Goal: Task Accomplishment & Management: Manage account settings

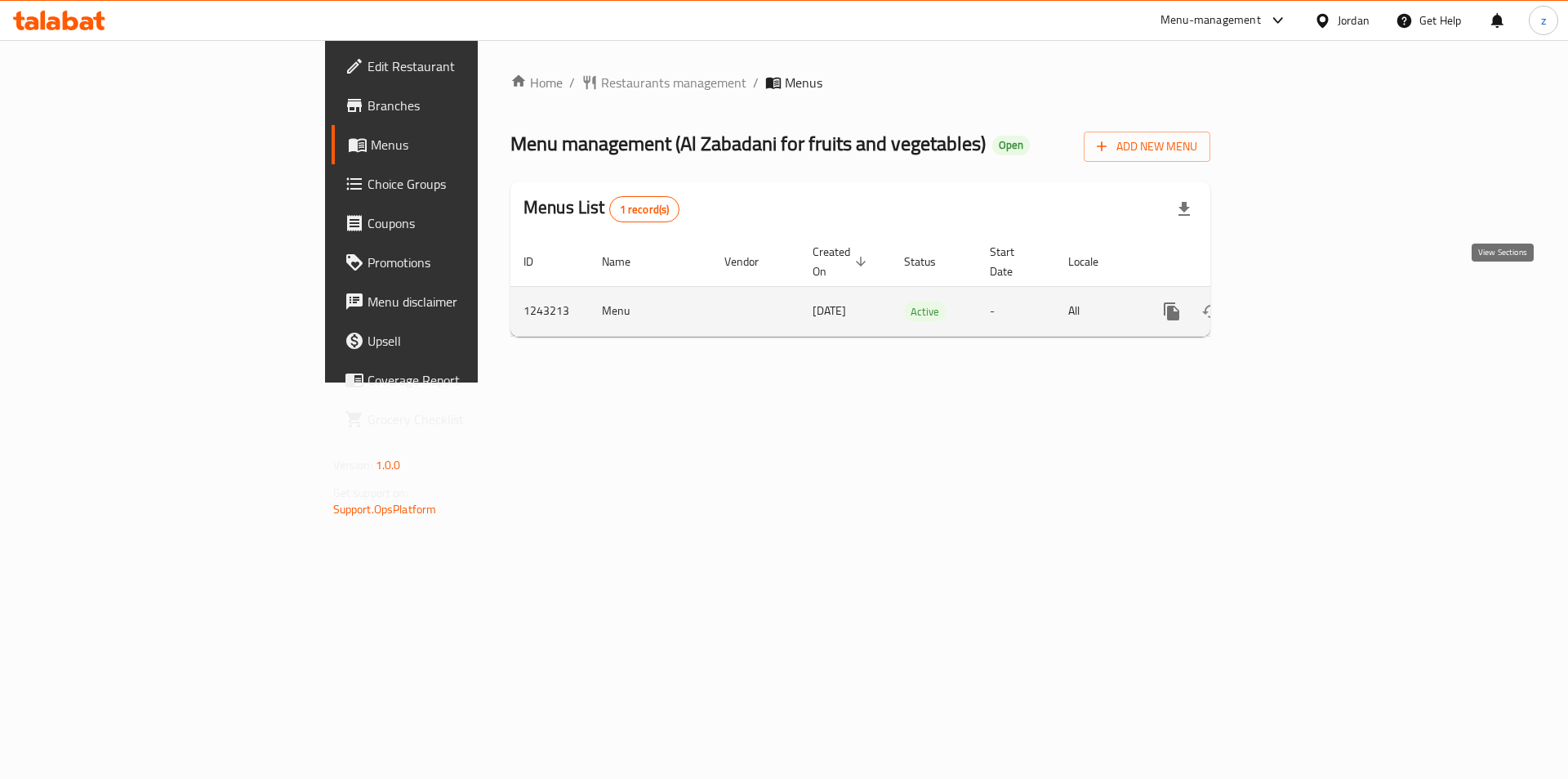
click at [1298, 304] on icon "enhanced table" at bounding box center [1290, 311] width 15 height 15
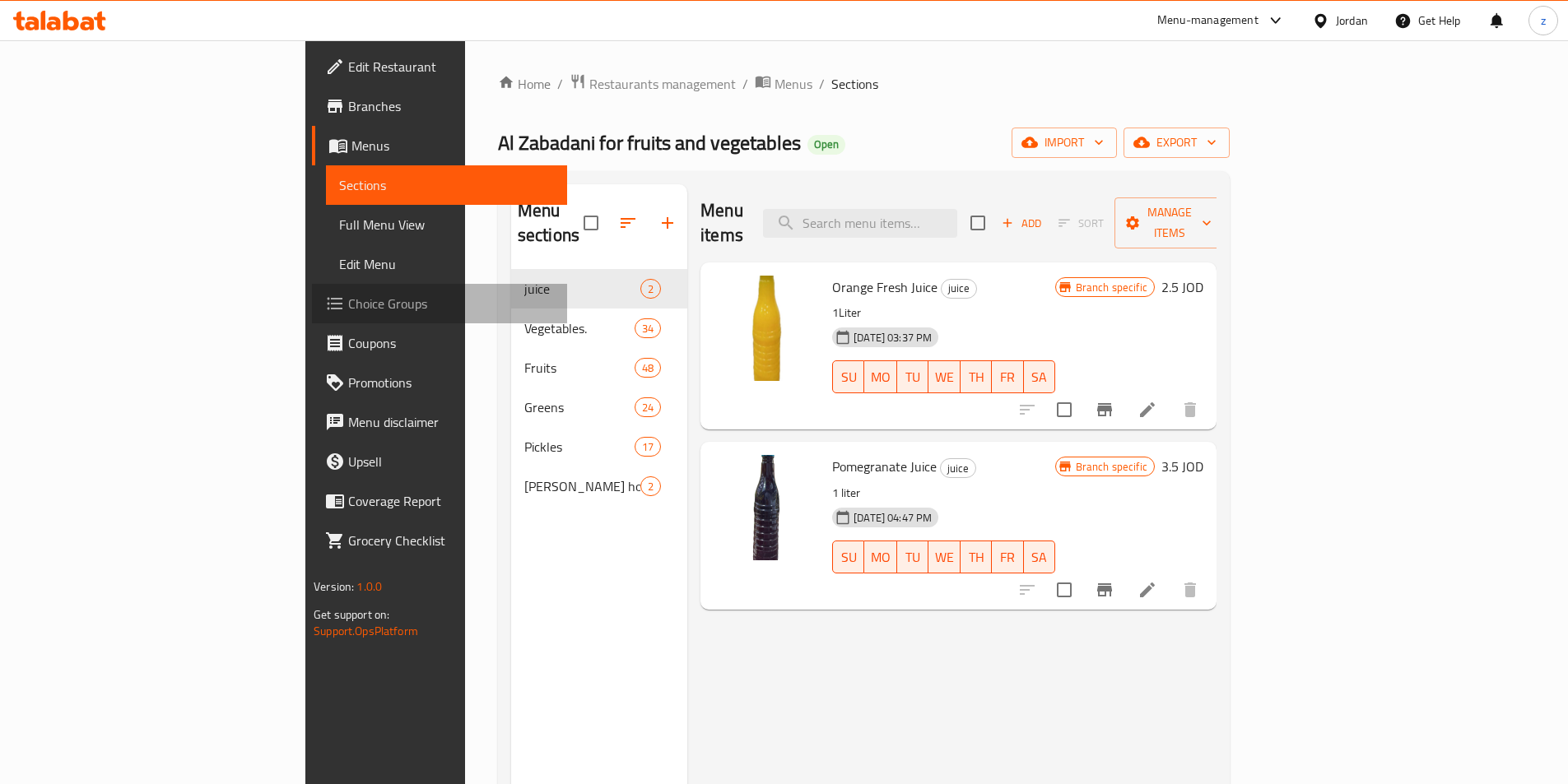
click at [348, 311] on span "Choice Groups" at bounding box center [451, 303] width 206 height 20
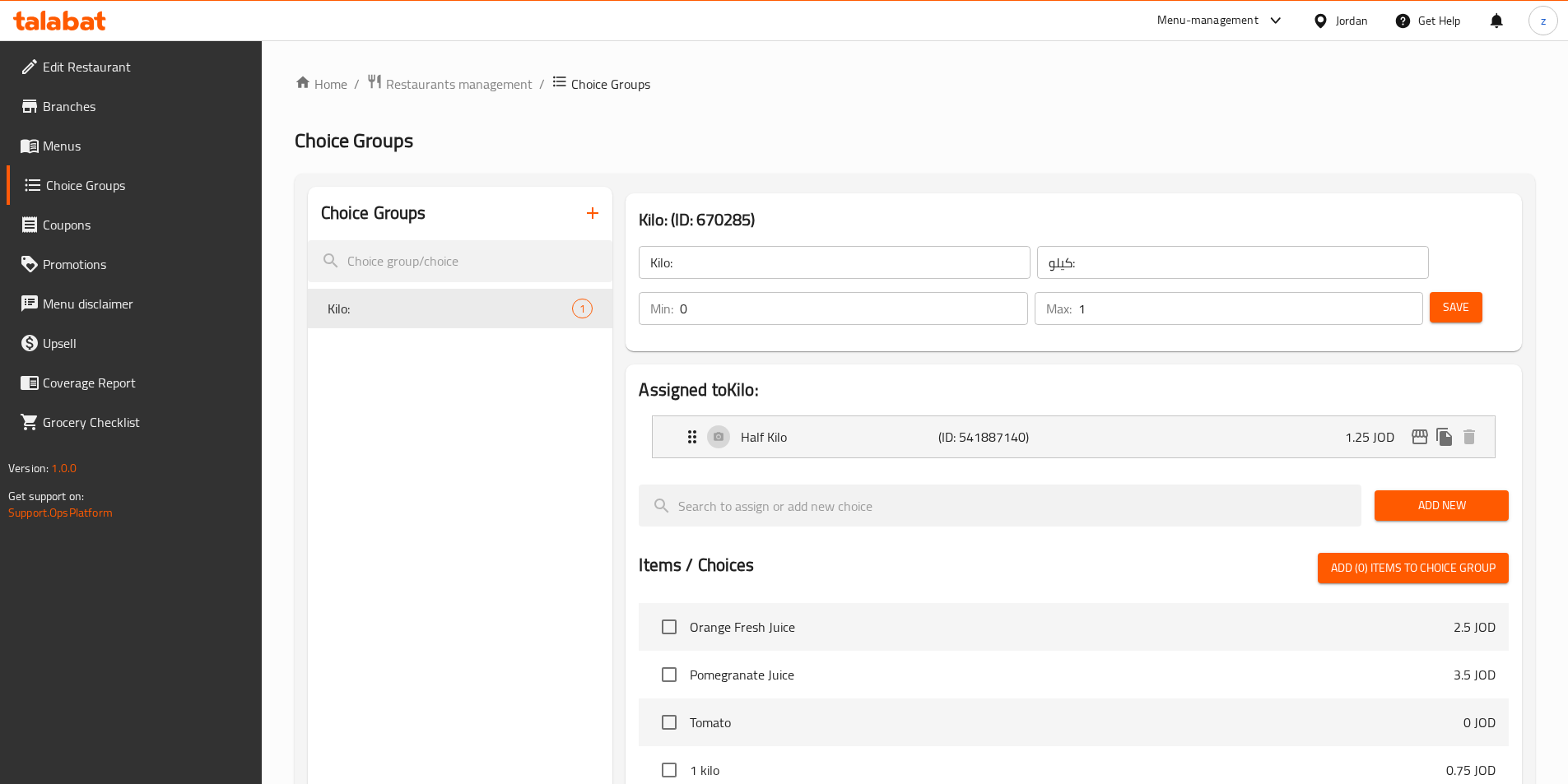
click at [85, 144] on span "Menus" at bounding box center [145, 145] width 206 height 20
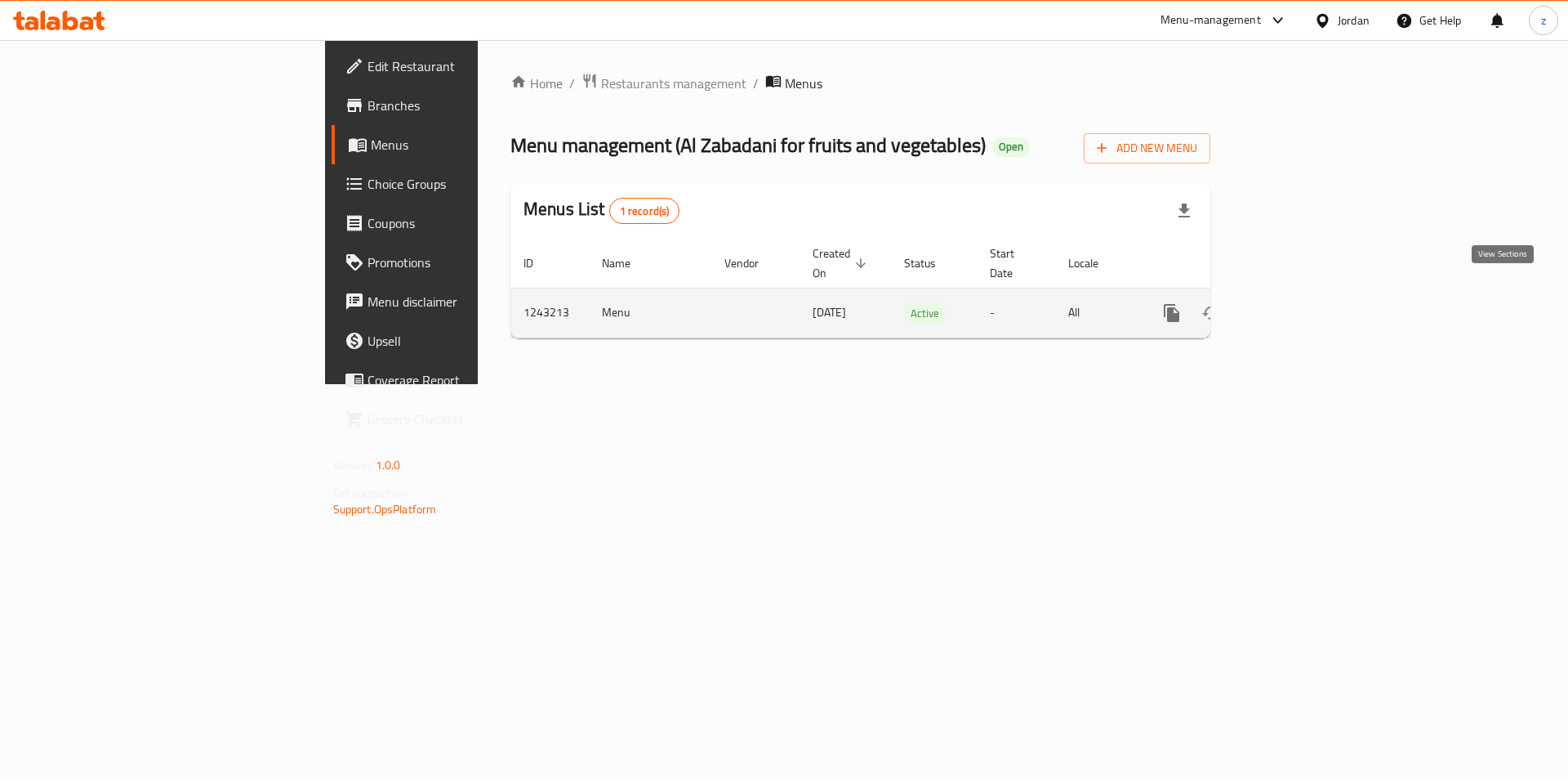
click at [1298, 306] on icon "enhanced table" at bounding box center [1290, 313] width 15 height 15
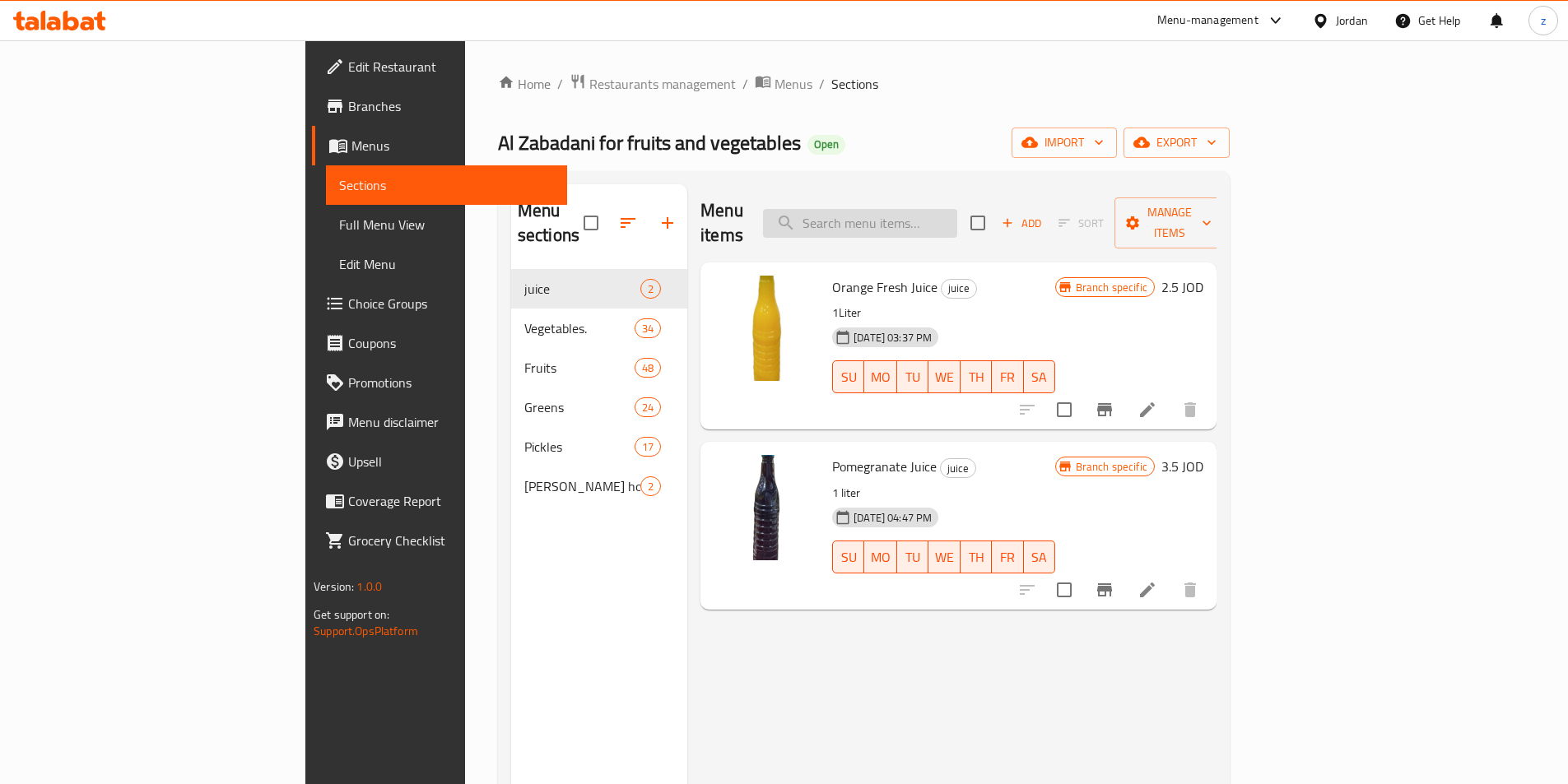
click at [957, 210] on input "search" at bounding box center [860, 223] width 194 height 28
paste input "Pear"
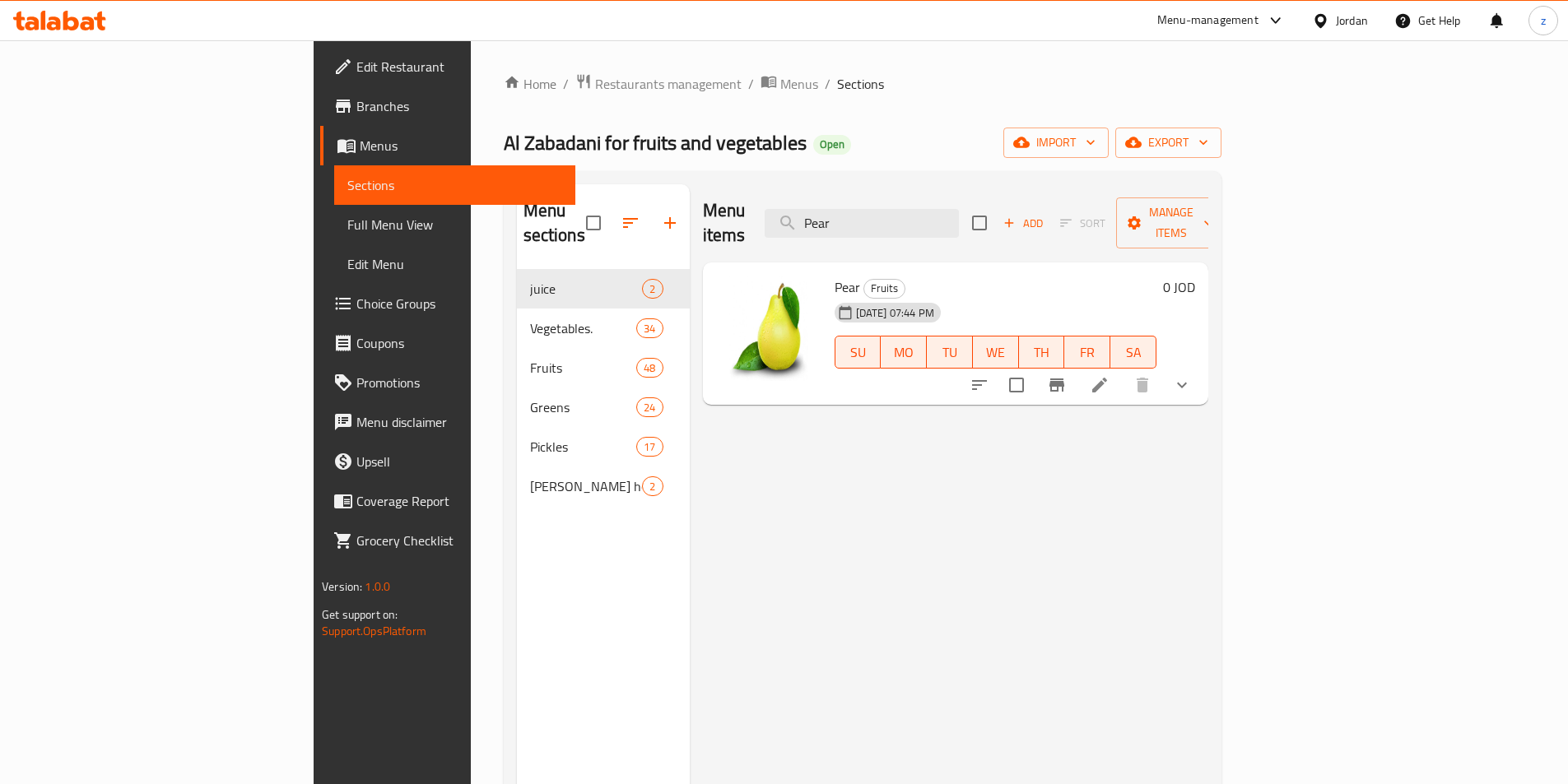
type input "Pear"
click at [1109, 375] on icon at bounding box center [1100, 384] width 20 height 20
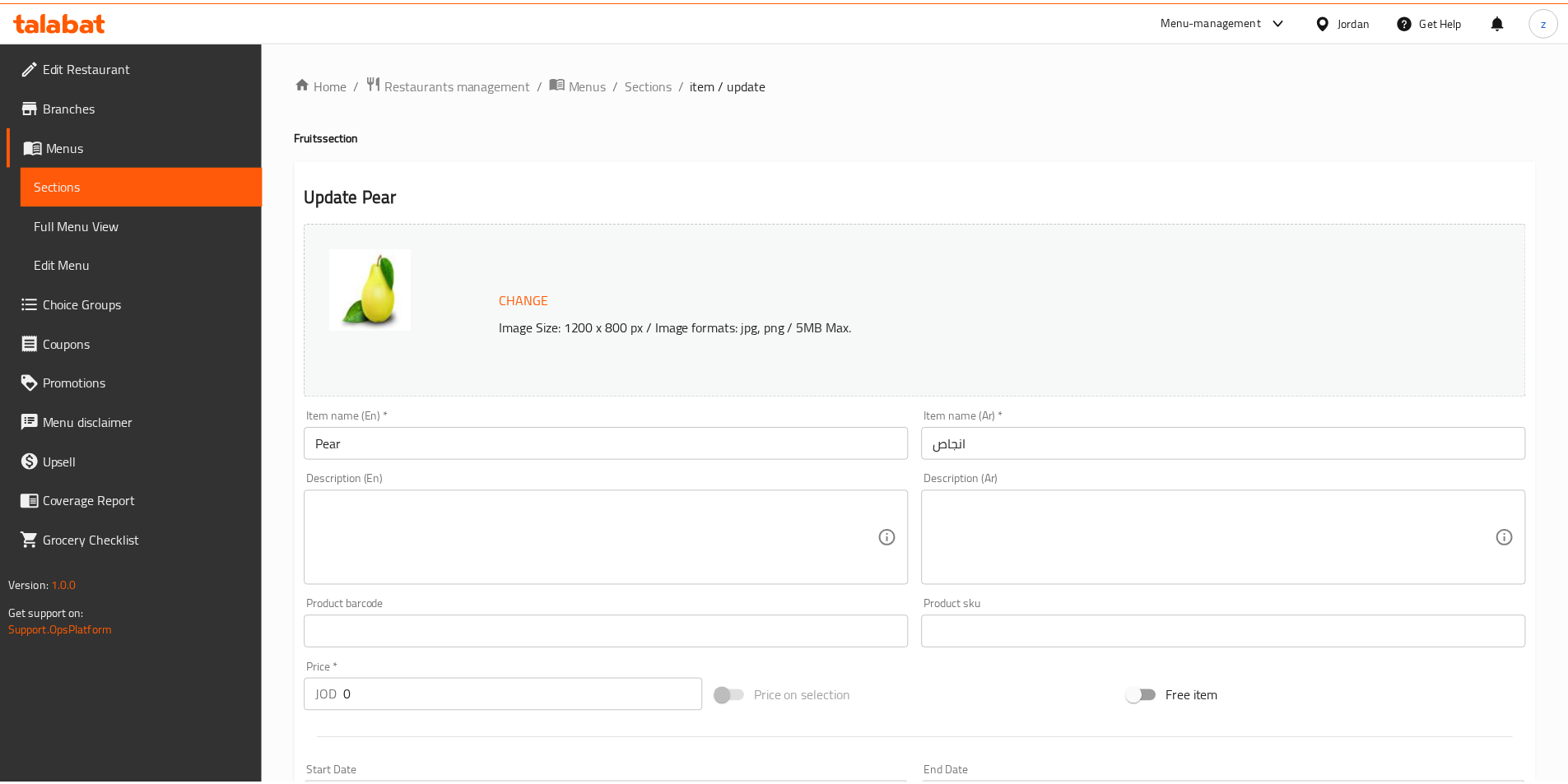
scroll to position [392, 0]
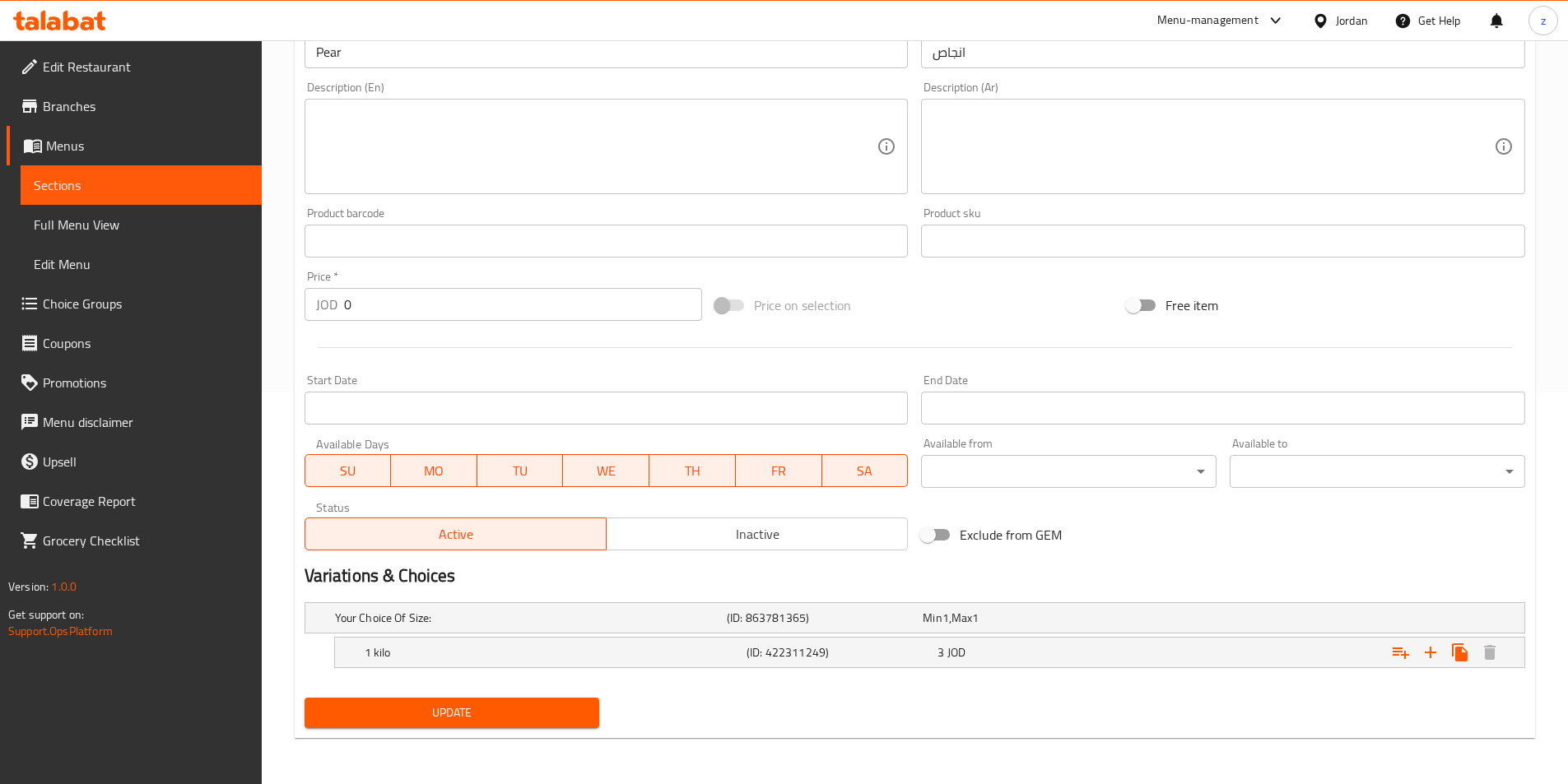
click at [1142, 575] on h2 "Variations & Choices" at bounding box center [914, 576] width 1221 height 25
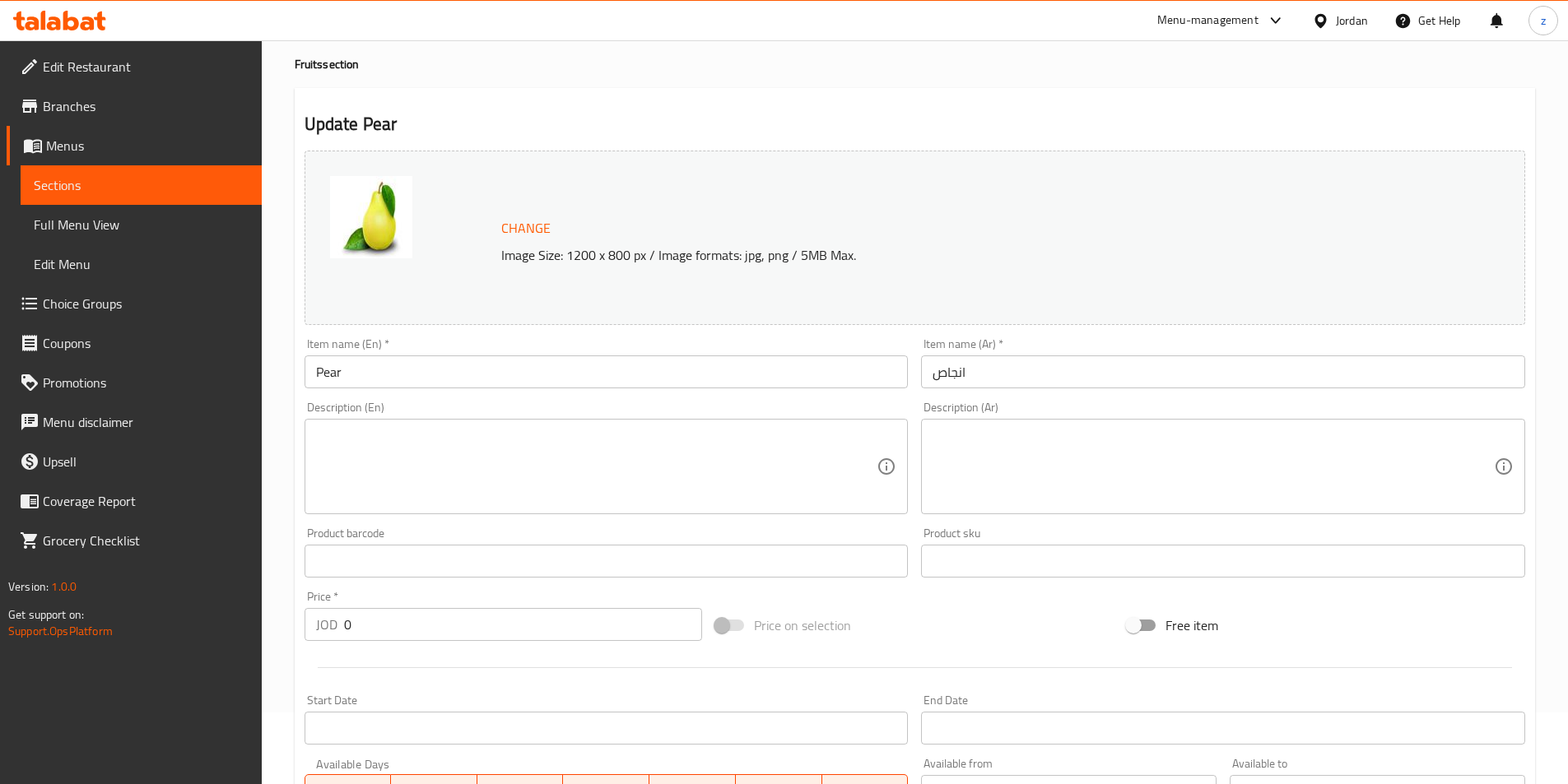
scroll to position [0, 0]
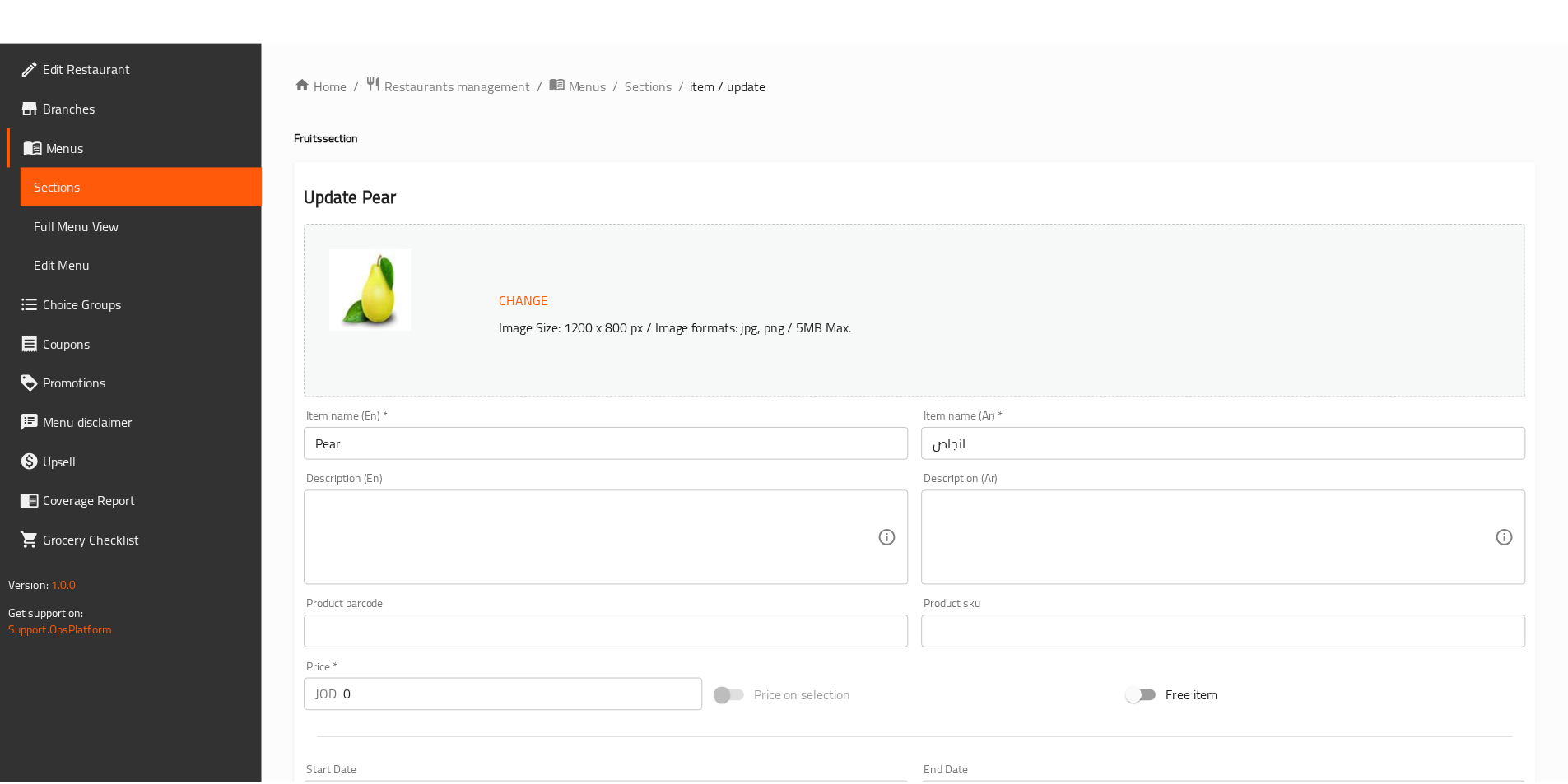
scroll to position [487, 0]
